Goal: Task Accomplishment & Management: Manage account settings

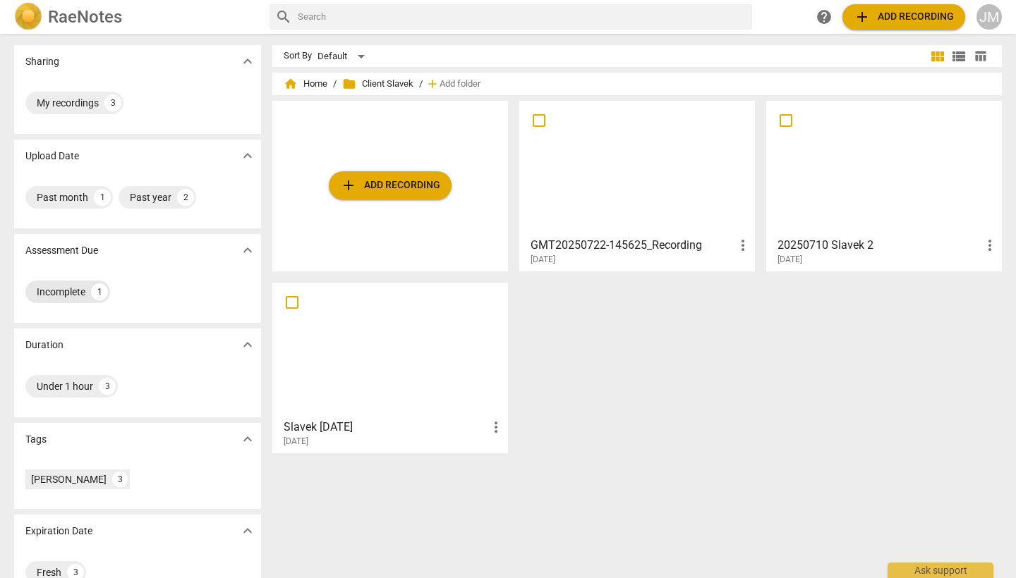
click at [69, 293] on div "Incomplete" at bounding box center [61, 292] width 49 height 14
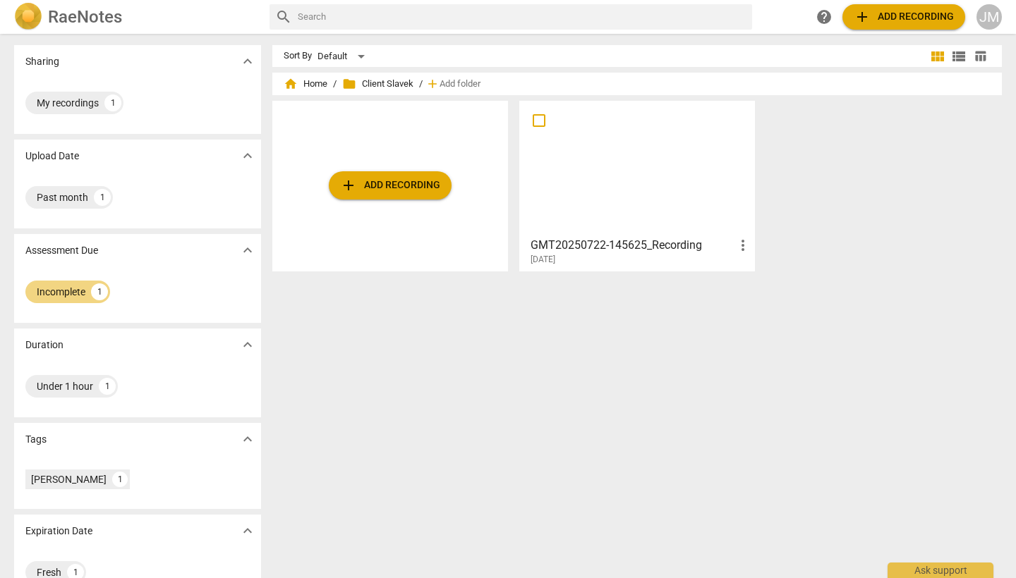
click at [575, 245] on h3 "GMT20250722-145625_Recording" at bounding box center [632, 245] width 204 height 17
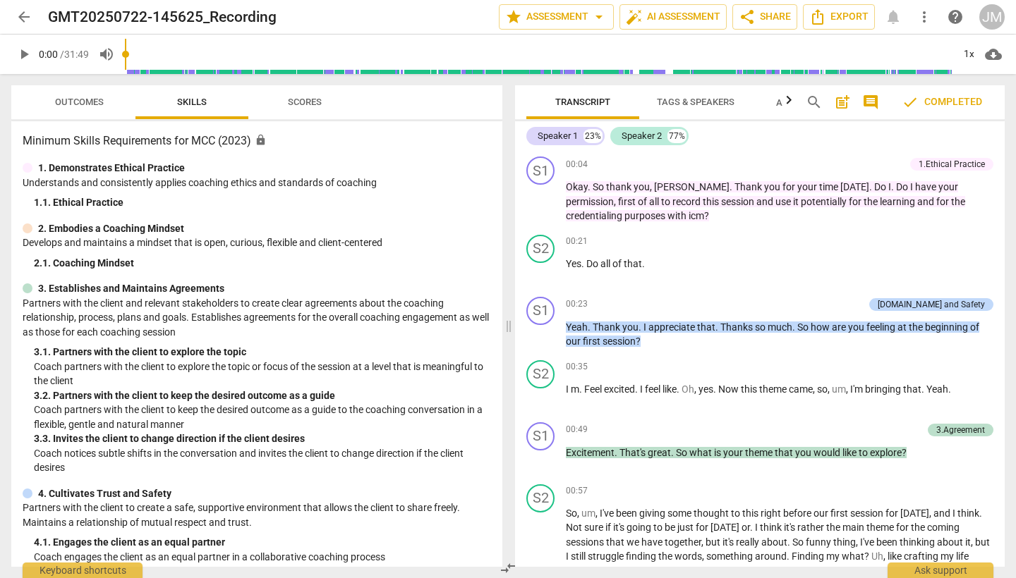
click at [935, 106] on span "check Completed" at bounding box center [941, 102] width 80 height 17
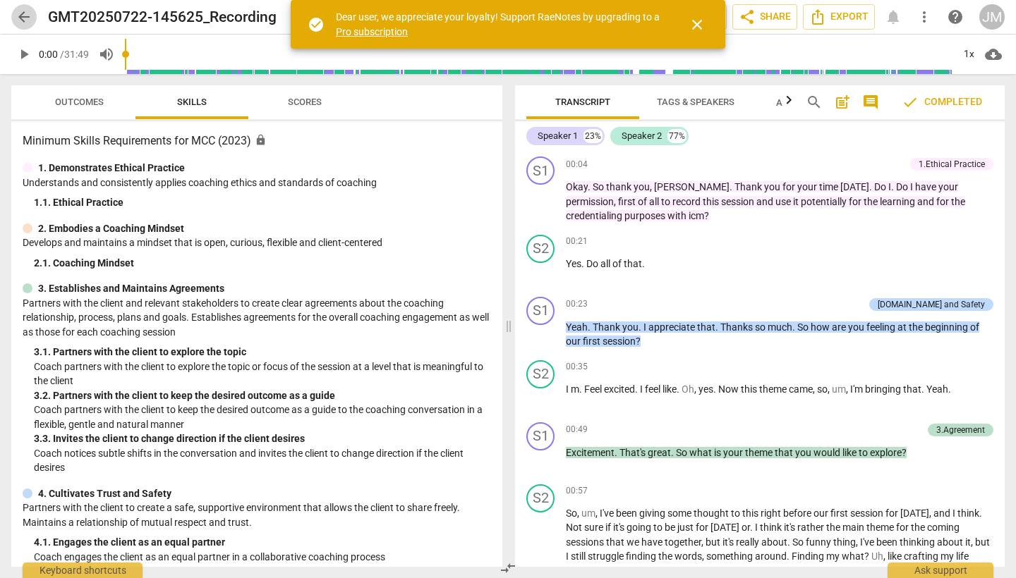
click at [23, 22] on span "arrow_back" at bounding box center [24, 16] width 17 height 17
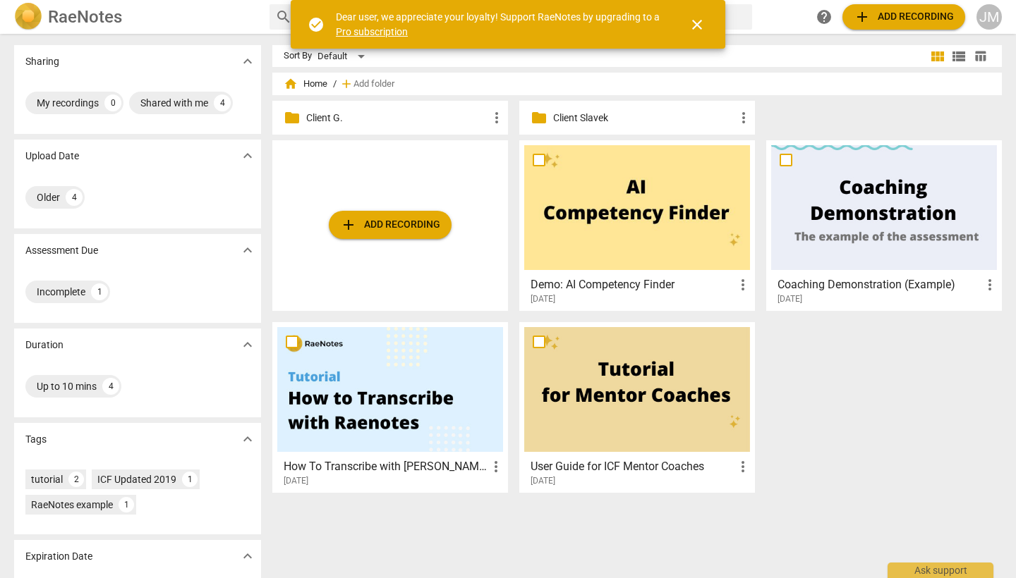
click at [324, 121] on p "Client G." at bounding box center [397, 118] width 182 height 15
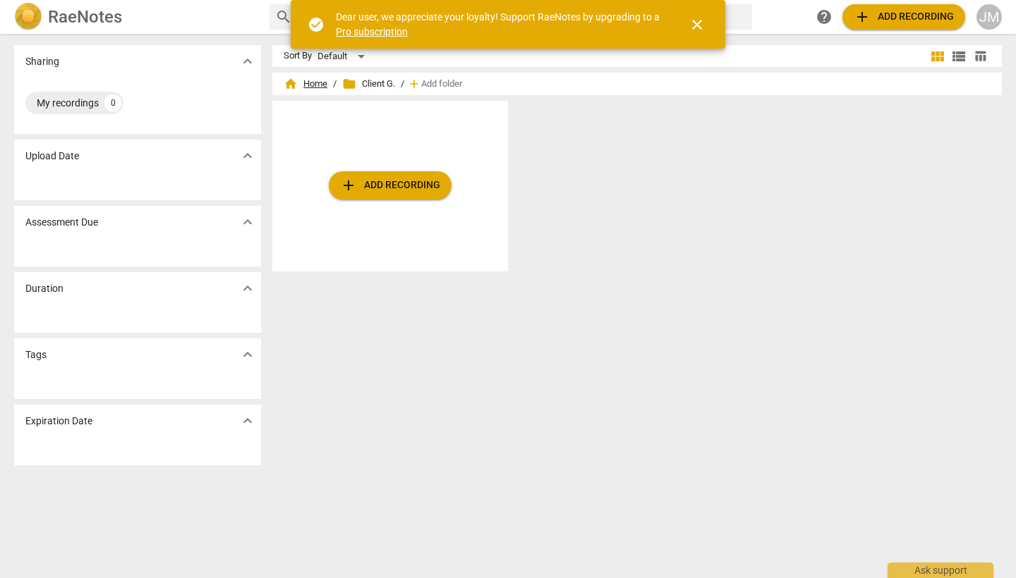
click at [320, 89] on span "home Home" at bounding box center [305, 84] width 44 height 14
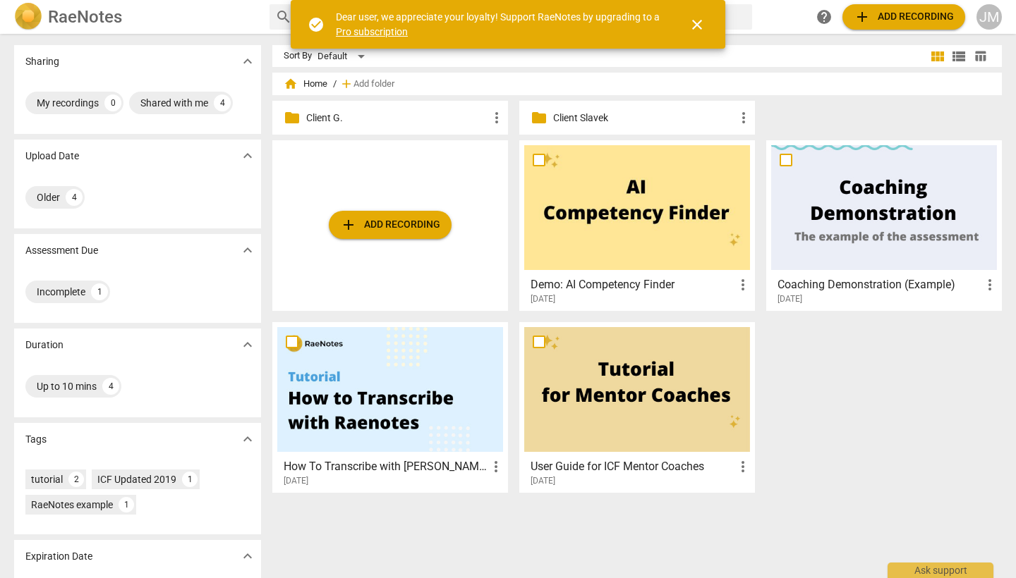
click at [566, 120] on p "Client Slavek" at bounding box center [644, 118] width 182 height 15
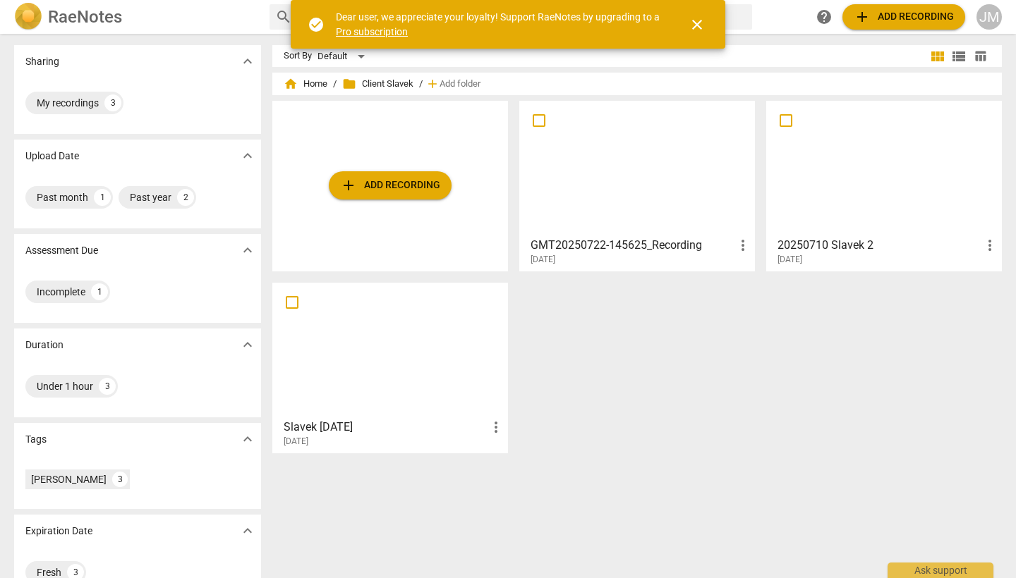
click at [591, 175] on div at bounding box center [637, 168] width 226 height 125
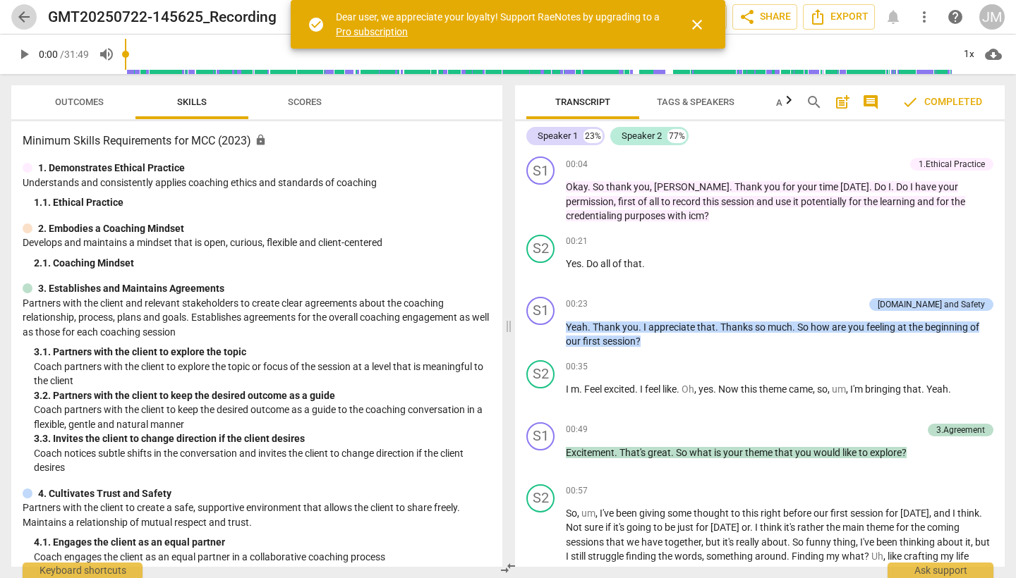
click at [28, 19] on span "arrow_back" at bounding box center [24, 16] width 17 height 17
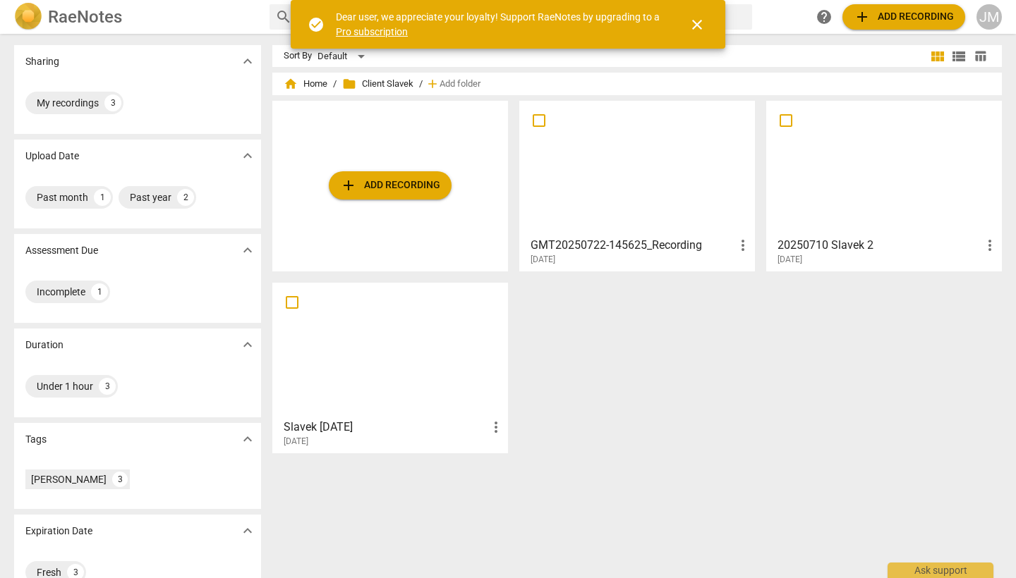
click at [848, 193] on div at bounding box center [884, 168] width 226 height 125
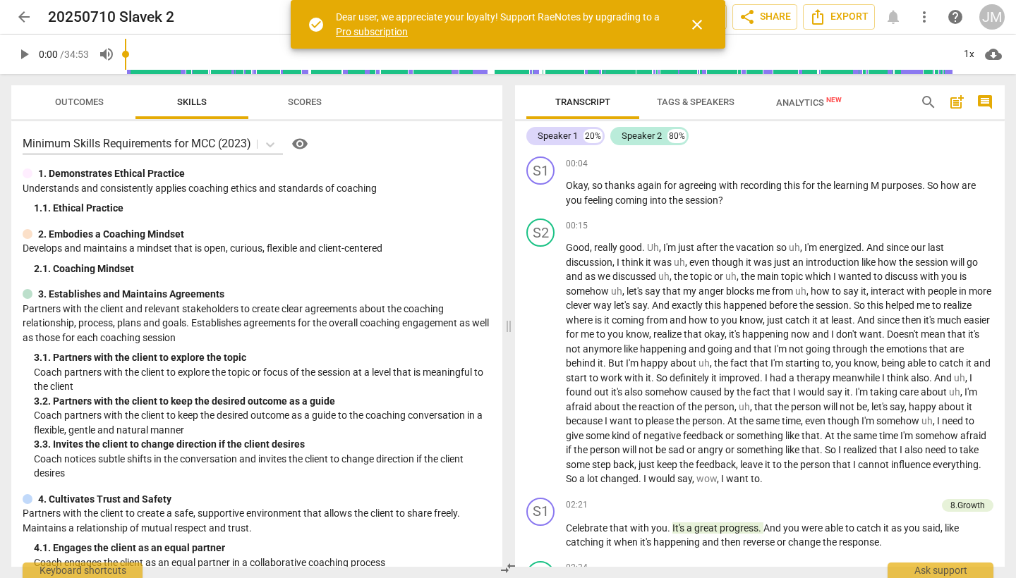
click at [27, 16] on span "arrow_back" at bounding box center [24, 16] width 17 height 17
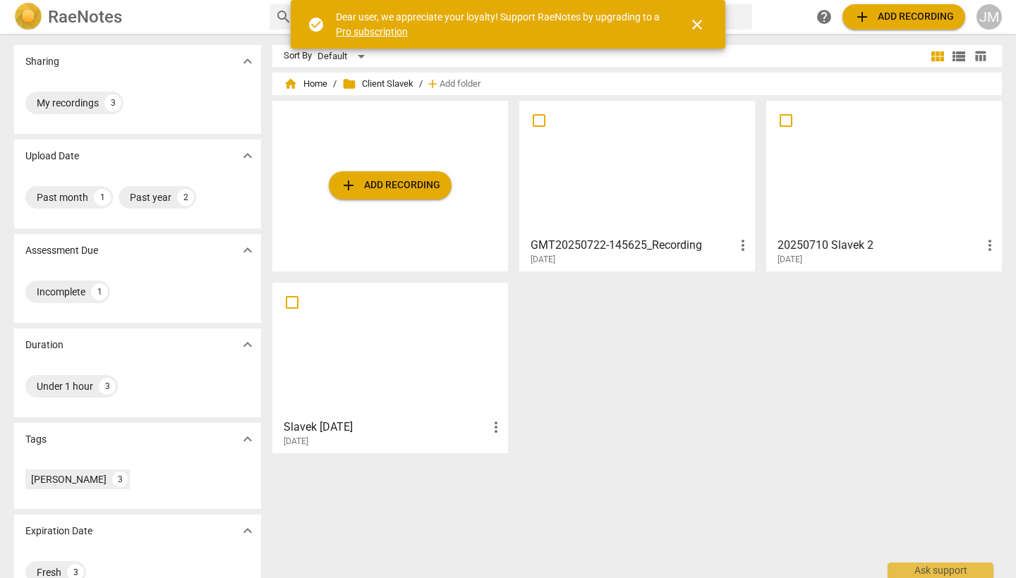
click at [436, 366] on div at bounding box center [390, 350] width 226 height 125
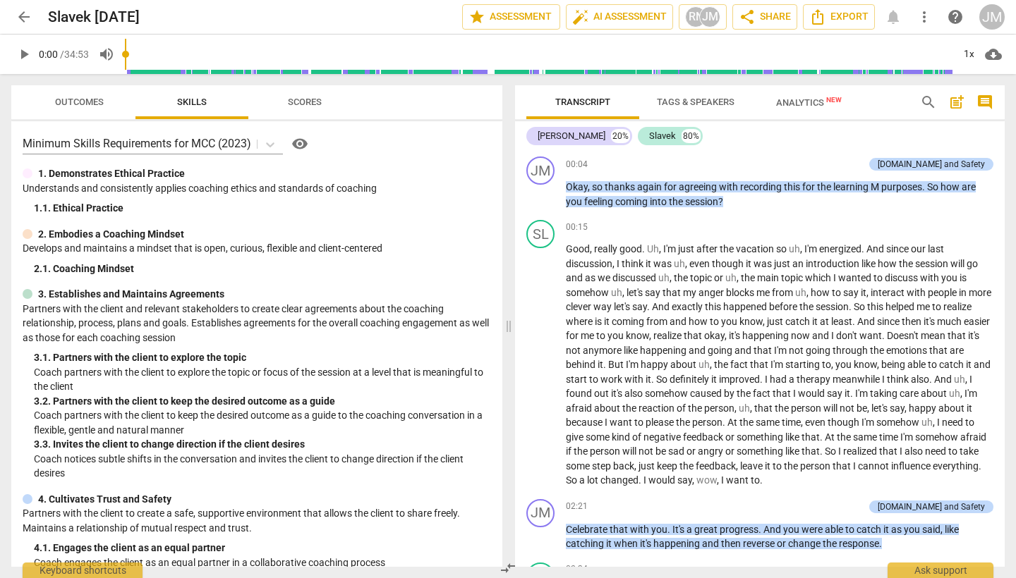
click at [23, 16] on span "arrow_back" at bounding box center [24, 16] width 17 height 17
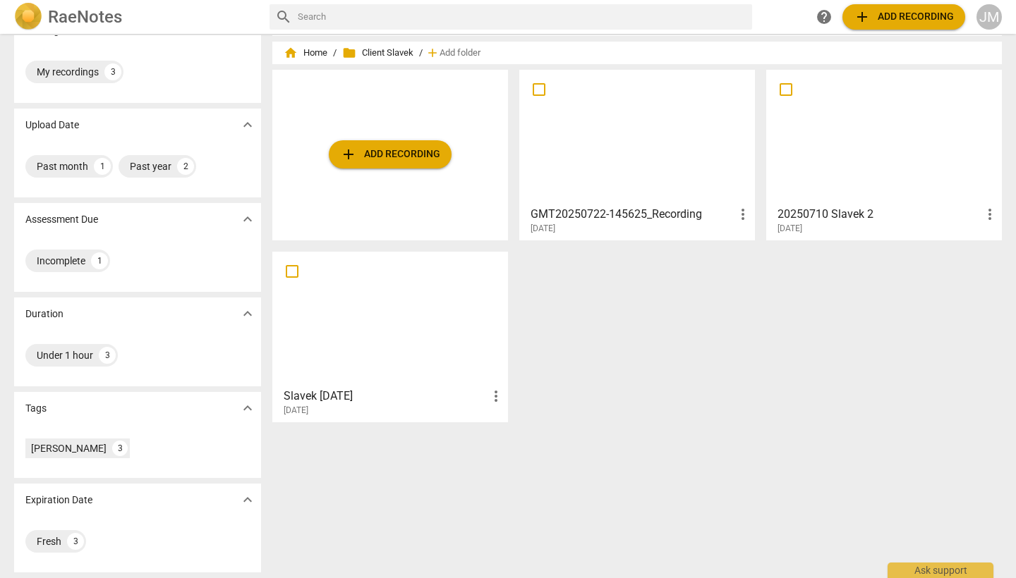
scroll to position [31, 0]
click at [45, 539] on div "Fresh" at bounding box center [49, 542] width 25 height 14
